Goal: Task Accomplishment & Management: Manage account settings

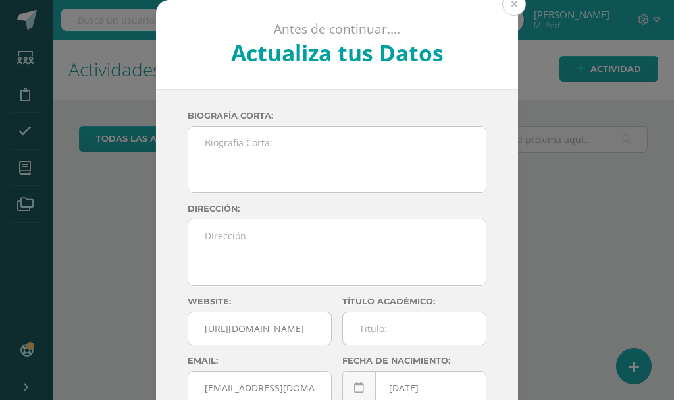
click at [510, 5] on button at bounding box center [514, 4] width 24 height 24
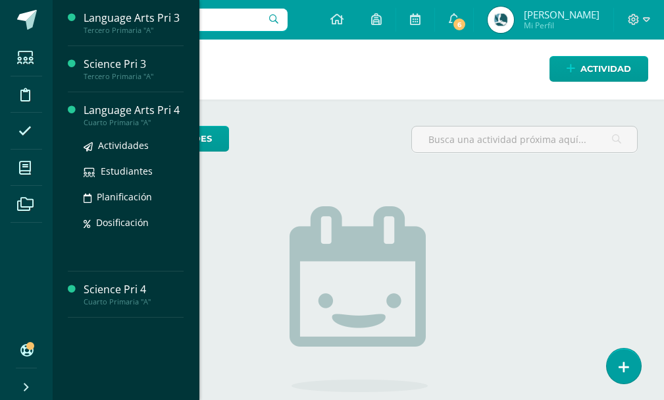
click at [130, 116] on div "Language Arts Pri 4" at bounding box center [134, 110] width 100 height 15
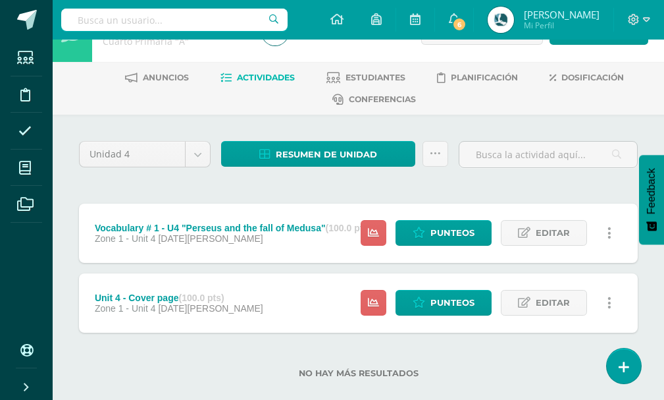
scroll to position [58, 0]
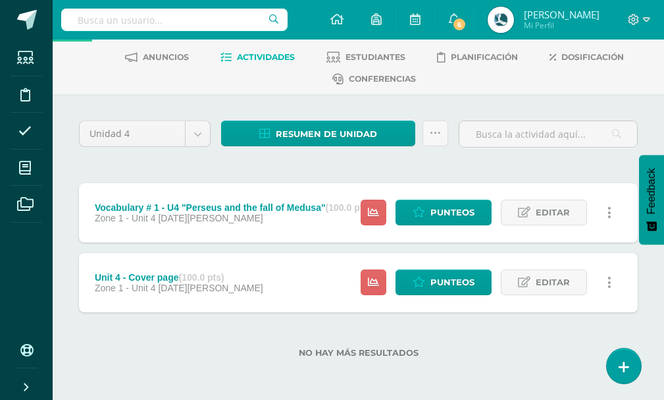
click at [222, 294] on div "Unit 4 - Cover page (100.0 pts) Zone 1 - Unit 4 [DATE][PERSON_NAME]" at bounding box center [179, 282] width 200 height 59
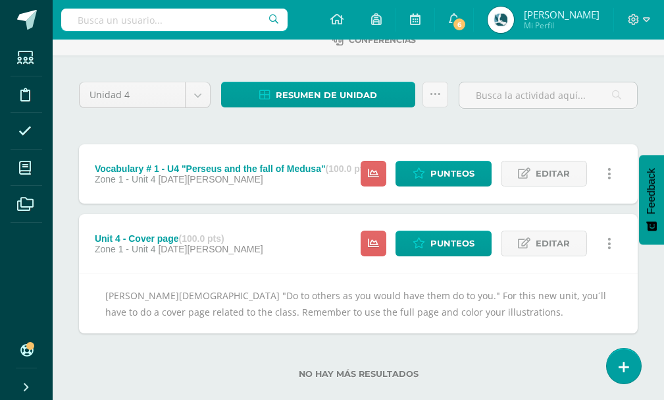
scroll to position [118, 0]
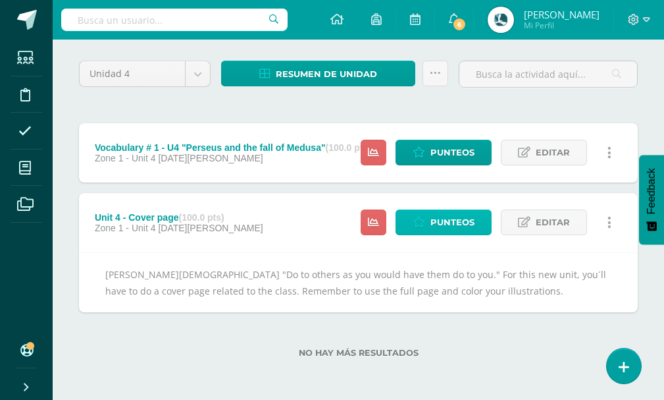
click at [453, 225] on span "Punteos" at bounding box center [452, 222] width 44 height 24
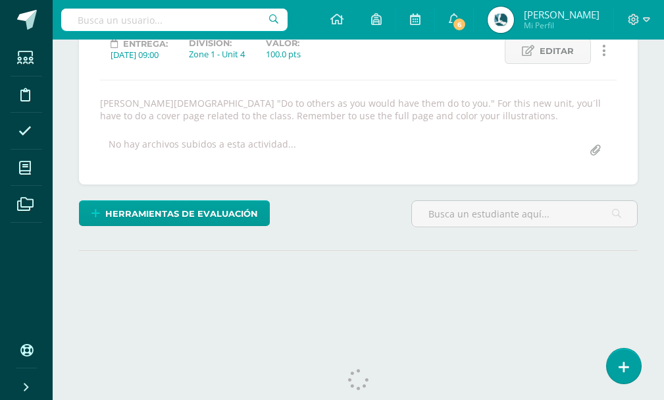
click at [307, 107] on div "[PERSON_NAME][DEMOGRAPHIC_DATA] "Do to others as you would have them do to you.…" at bounding box center [358, 109] width 527 height 25
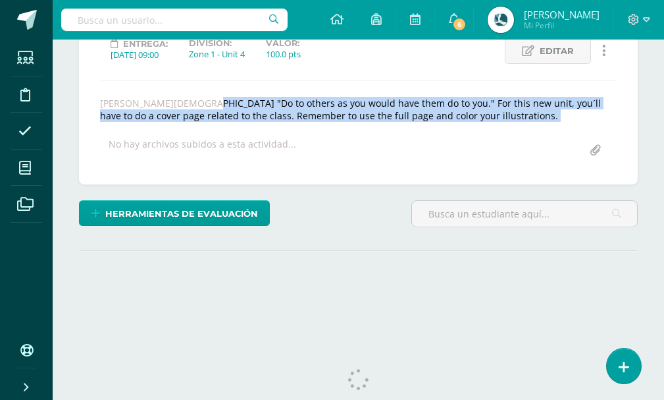
click at [307, 107] on div "[PERSON_NAME][DEMOGRAPHIC_DATA] "Do to others as you would have them do to you.…" at bounding box center [358, 109] width 527 height 25
copy div "[PERSON_NAME][DEMOGRAPHIC_DATA] "Do to others as you would have them do to you.…"
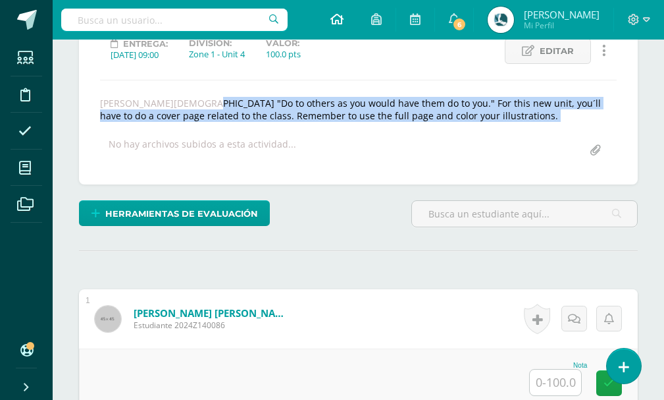
scroll to position [216, 0]
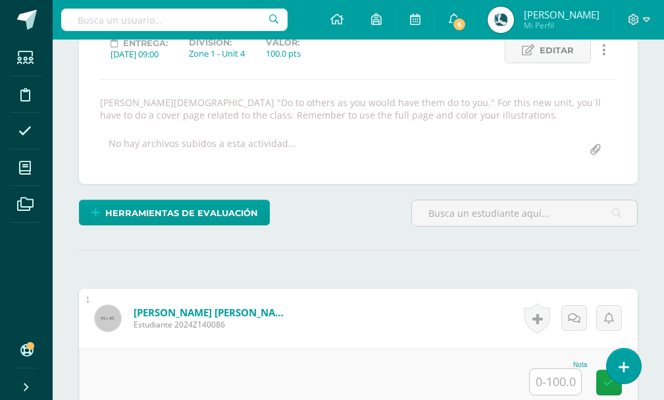
click at [363, 178] on div "Unit 4 - Cover page Vocabulary # 1 - U4 "Perseus and the fall of Medusa" Unit 4…" at bounding box center [358, 72] width 559 height 221
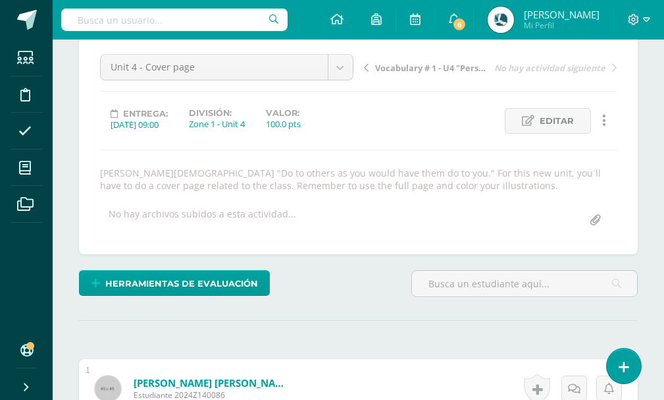
scroll to position [18, 0]
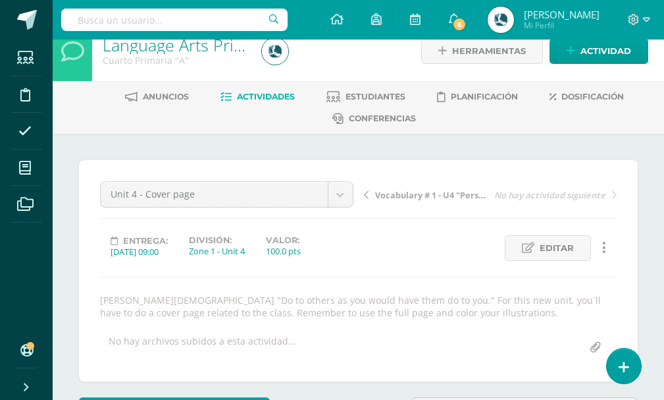
click at [252, 93] on span "Actividades" at bounding box center [266, 96] width 58 height 10
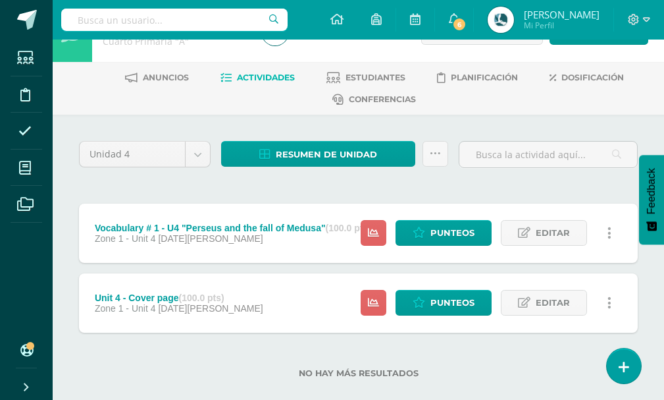
scroll to position [58, 0]
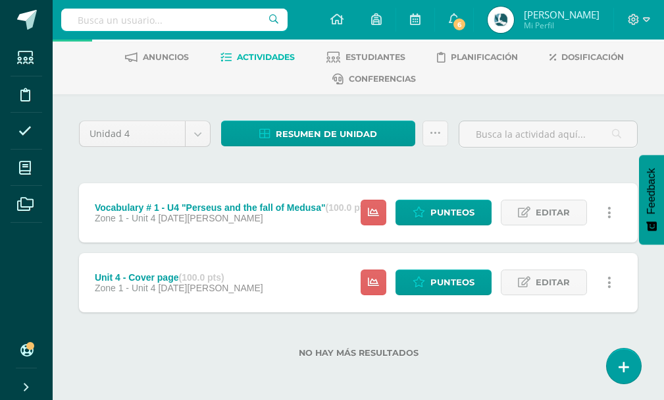
click at [222, 207] on div "Vocabulary # 1 - U4 "Perseus and the fall of Medusa" (100.0 pts)" at bounding box center [233, 207] width 276 height 11
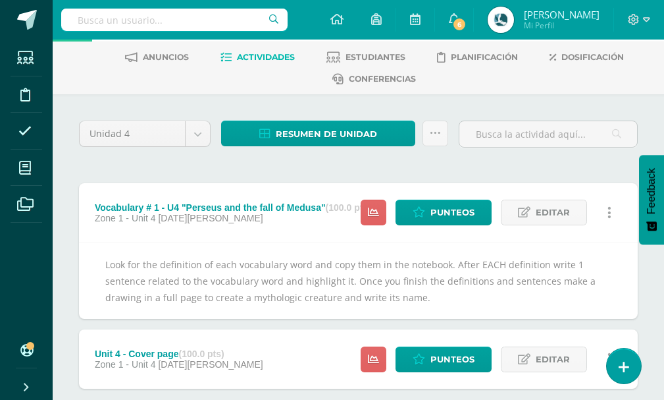
click at [246, 259] on div "Look for the definition of each vocabulary word and copy them in the notebook. …" at bounding box center [358, 280] width 559 height 77
